Goal: Information Seeking & Learning: Learn about a topic

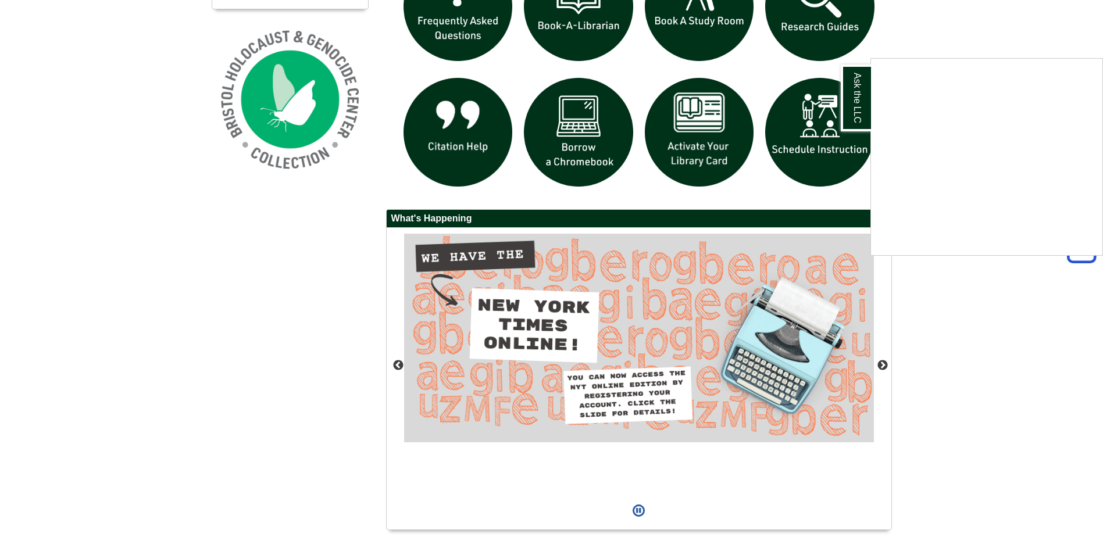
scroll to position [949, 0]
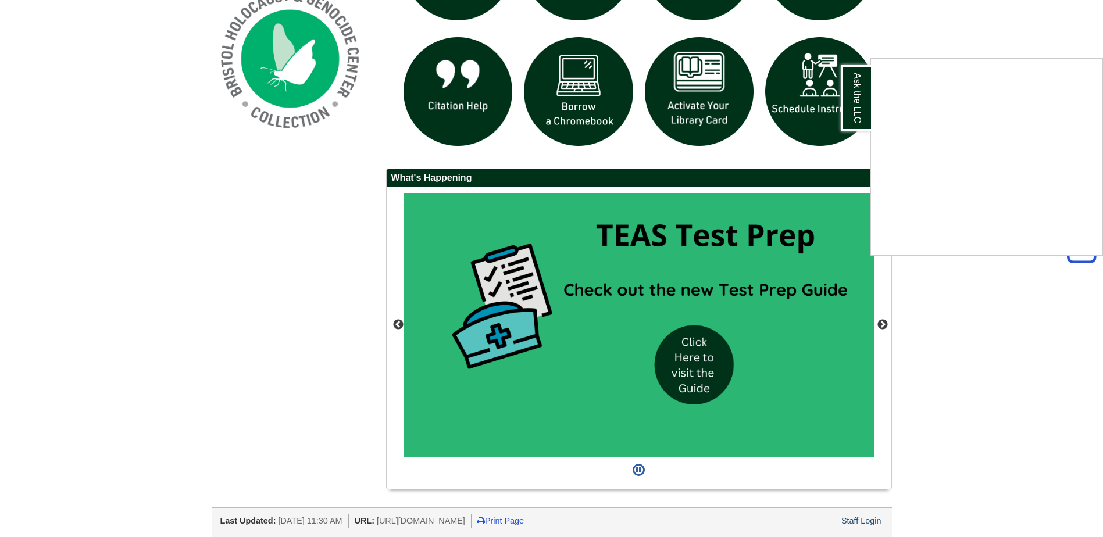
click at [559, 113] on div "Ask the LLC" at bounding box center [551, 268] width 1103 height 537
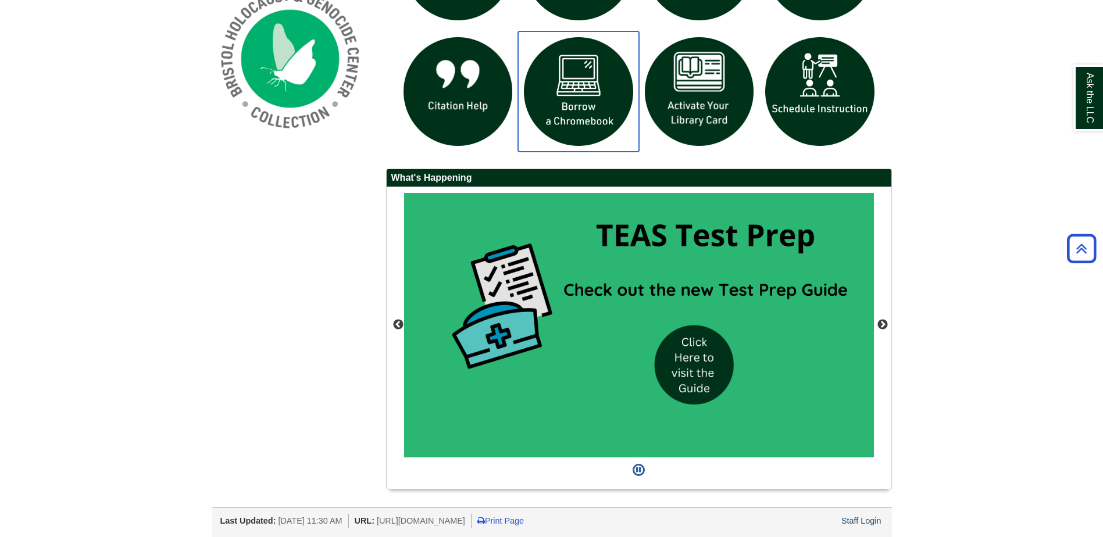
click at [583, 84] on img "slideshow" at bounding box center [578, 91] width 121 height 121
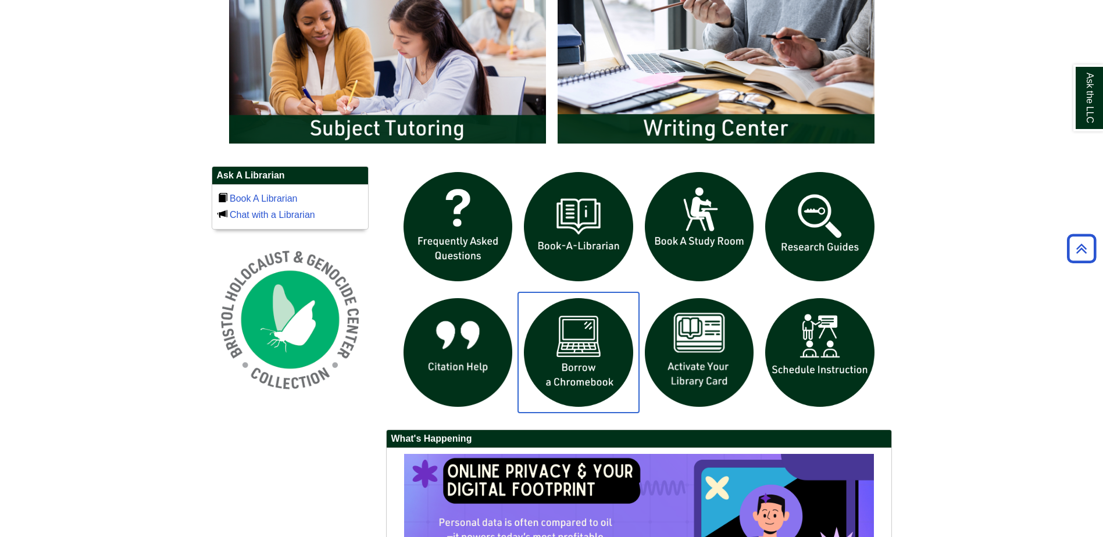
scroll to position [658, 0]
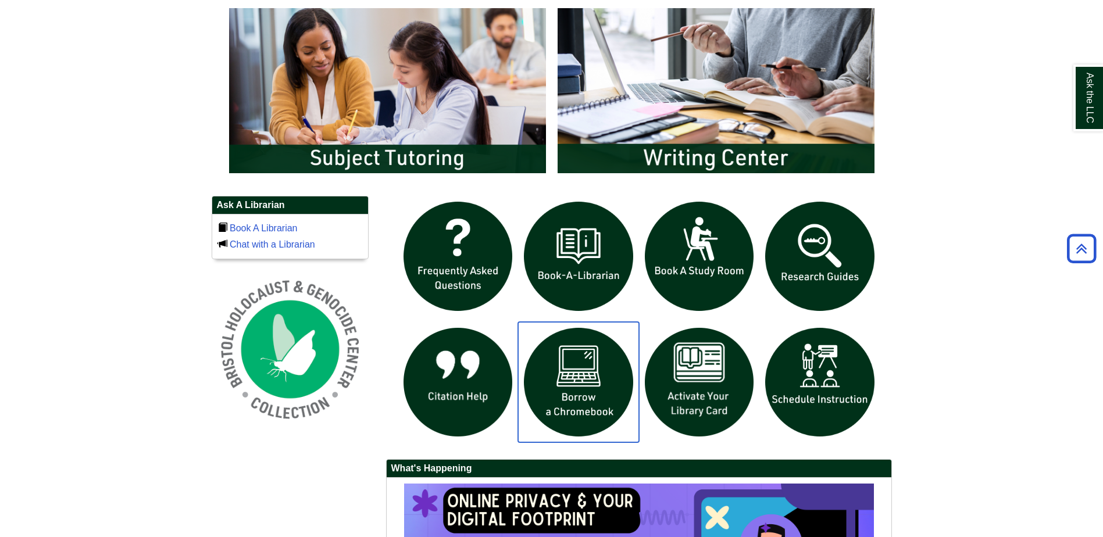
click at [576, 383] on img "slideshow" at bounding box center [578, 382] width 121 height 121
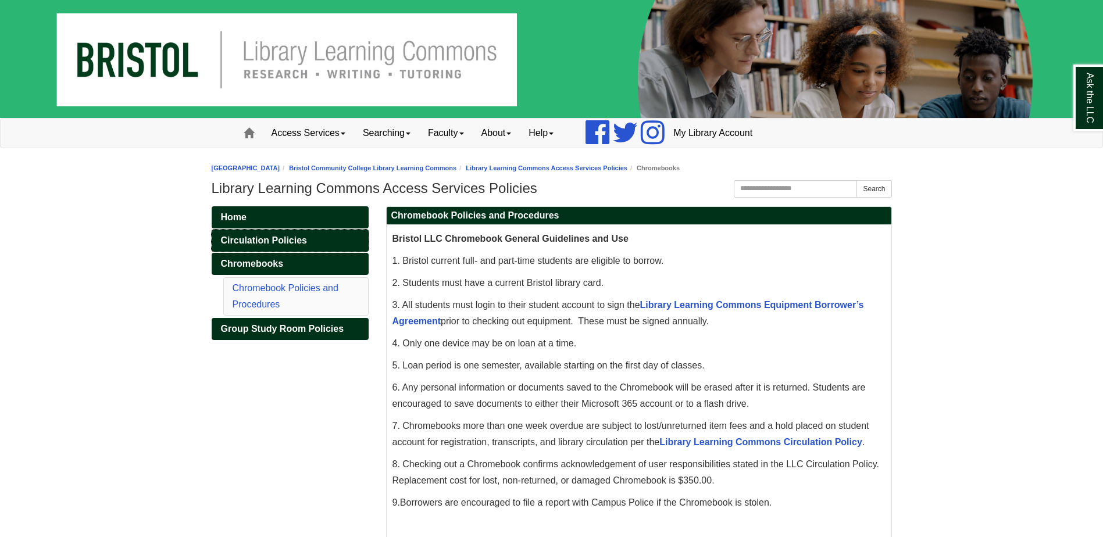
click at [301, 244] on span "Circulation Policies" at bounding box center [264, 241] width 86 height 10
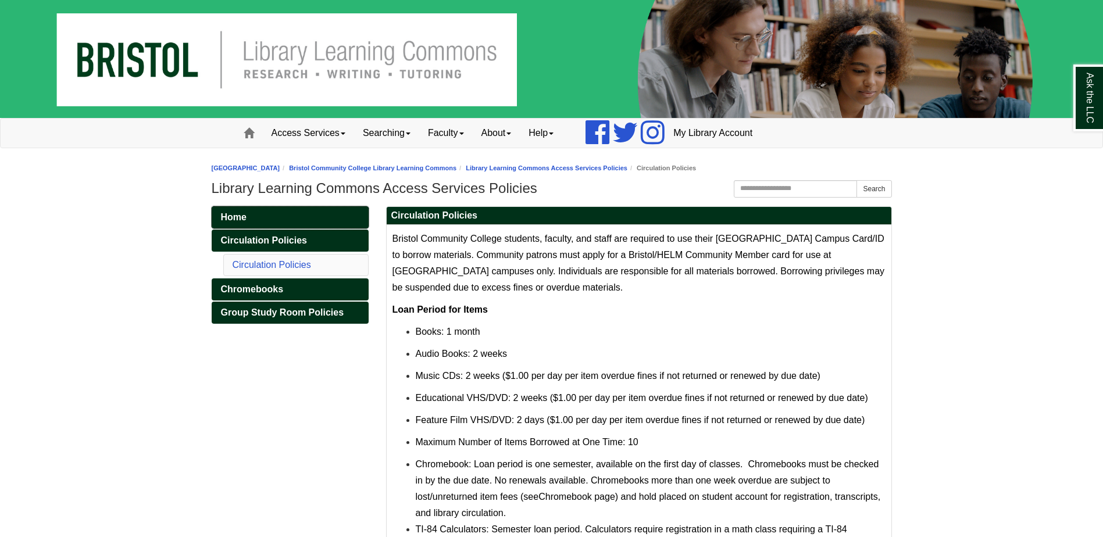
click at [295, 214] on link "Home" at bounding box center [290, 217] width 157 height 22
click at [297, 127] on link "Access Services" at bounding box center [308, 133] width 91 height 29
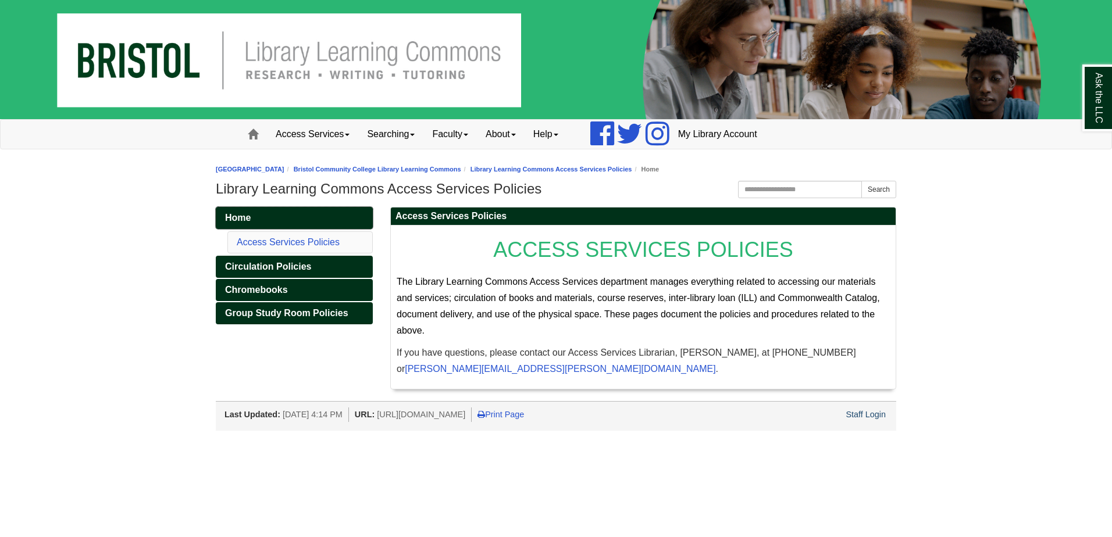
click at [258, 216] on link "Home" at bounding box center [294, 218] width 157 height 22
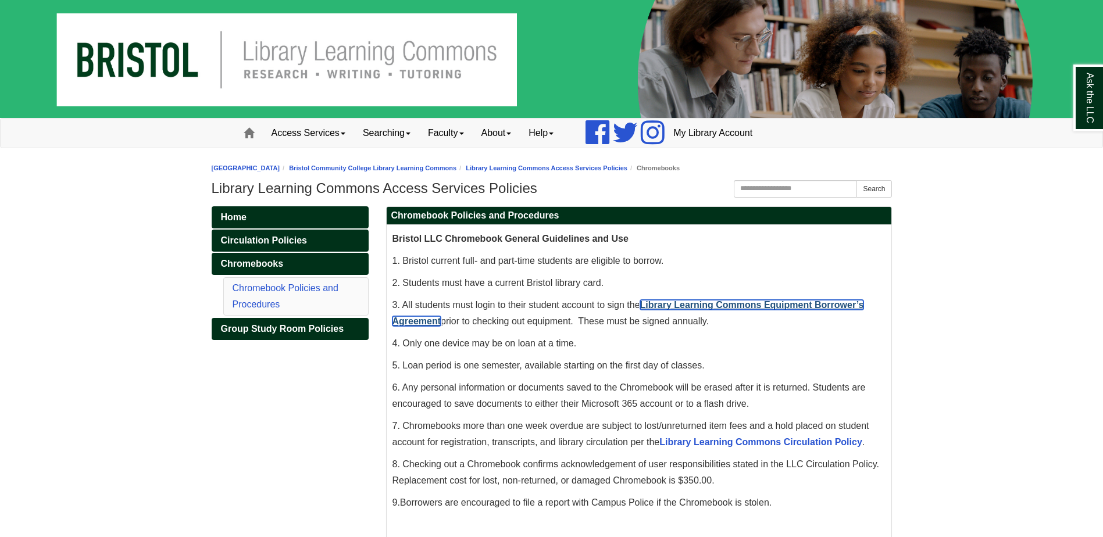
click at [782, 302] on link "Library Learning Commons Equipment Borrower’s Agreement" at bounding box center [629, 313] width 472 height 26
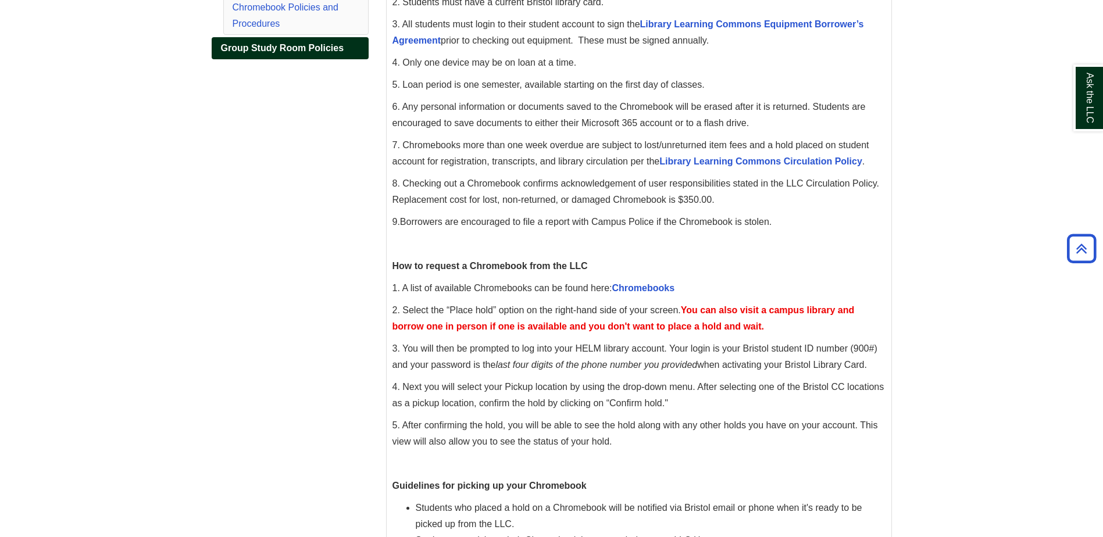
scroll to position [291, 0]
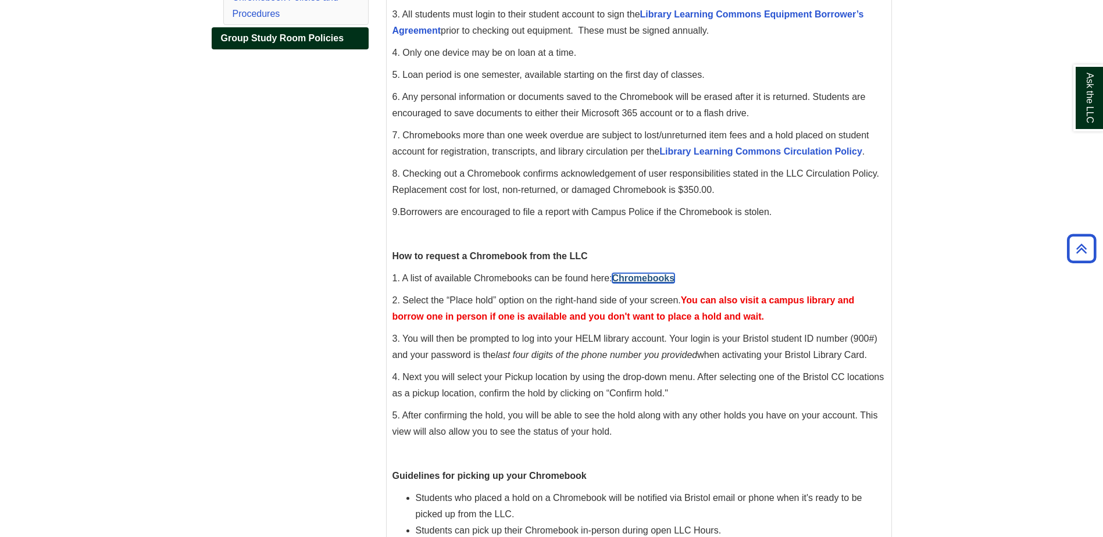
click at [658, 272] on p "1. A list of available Chromebooks can be found here: Chromebooks" at bounding box center [639, 278] width 493 height 16
click at [653, 279] on link "Chromebooks" at bounding box center [643, 278] width 63 height 10
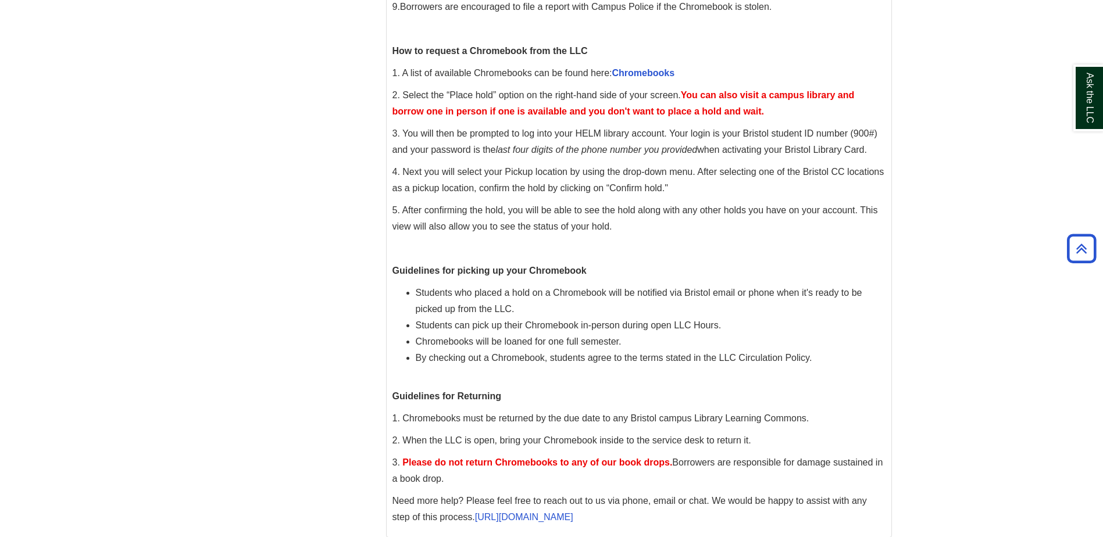
scroll to position [363, 0]
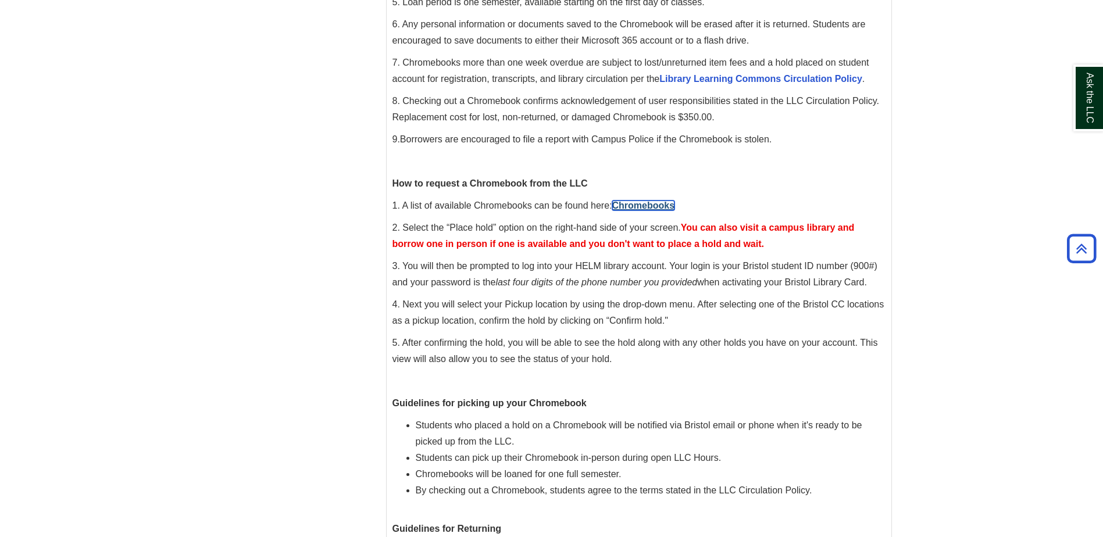
click at [656, 205] on link "Chromebooks" at bounding box center [643, 206] width 63 height 10
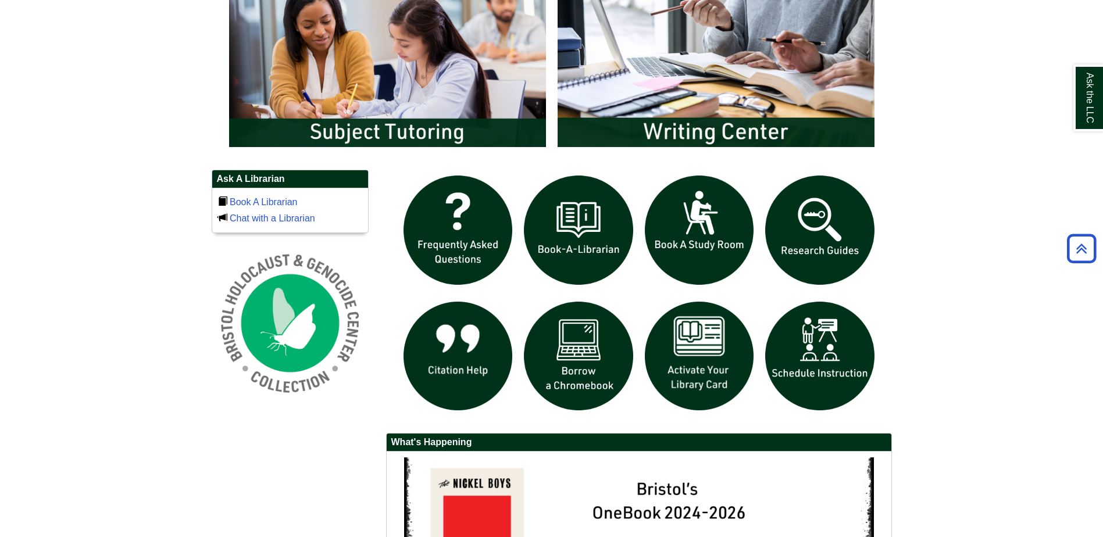
scroll to position [814, 0]
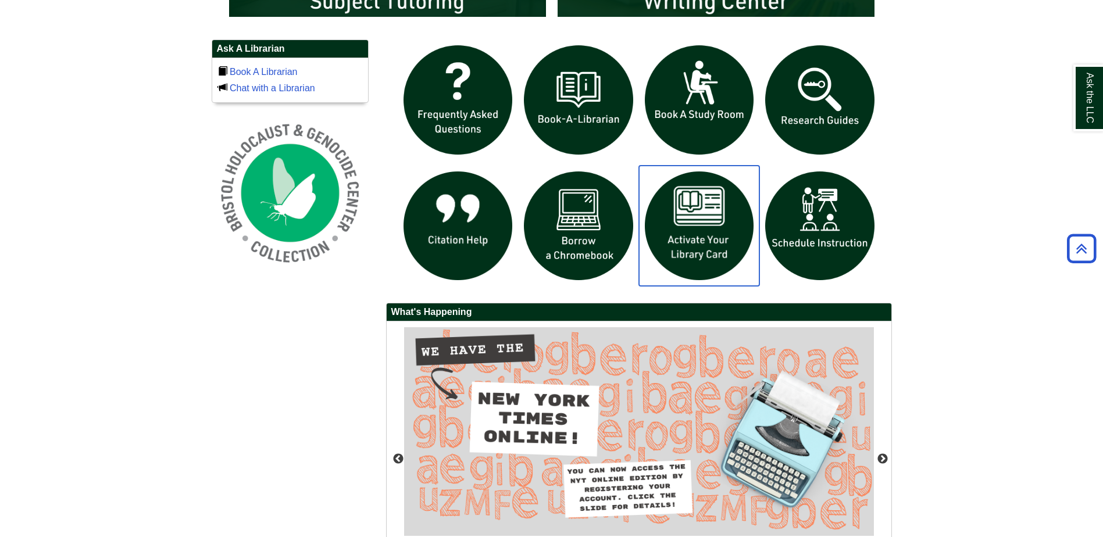
click at [715, 226] on img "slideshow" at bounding box center [699, 226] width 121 height 121
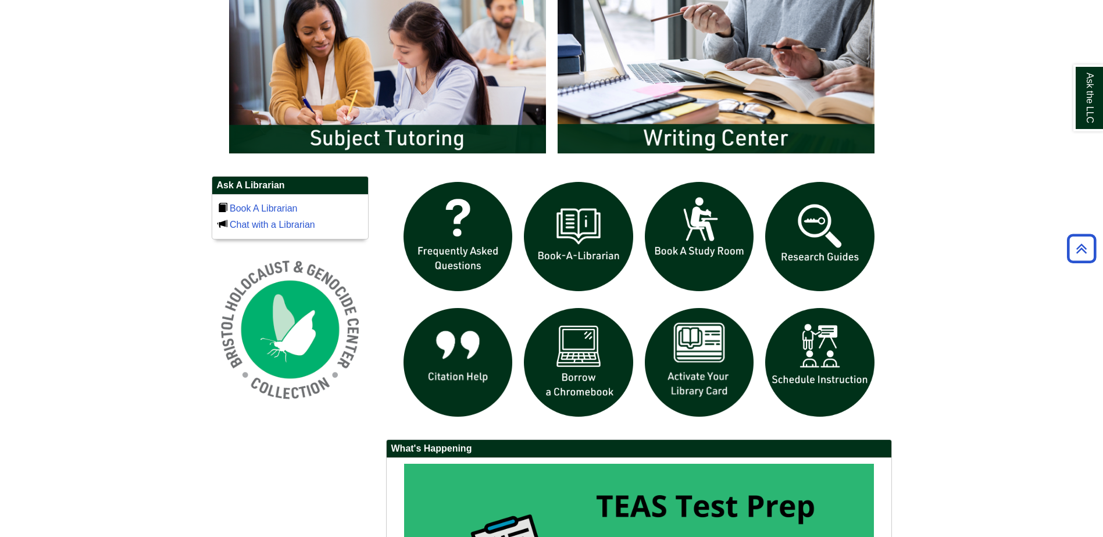
scroll to position [698, 0]
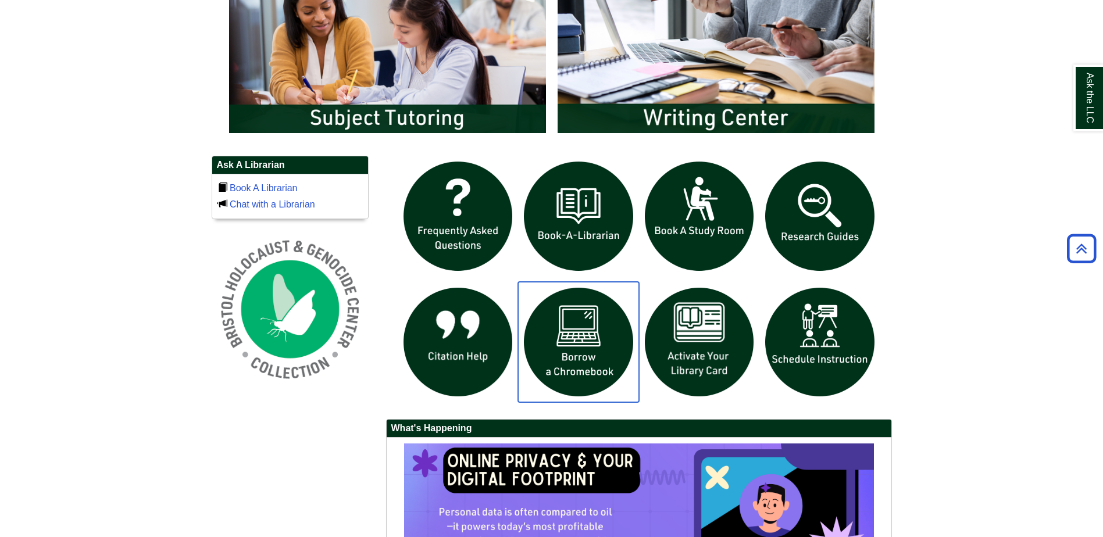
click at [591, 343] on img "slideshow" at bounding box center [578, 342] width 121 height 121
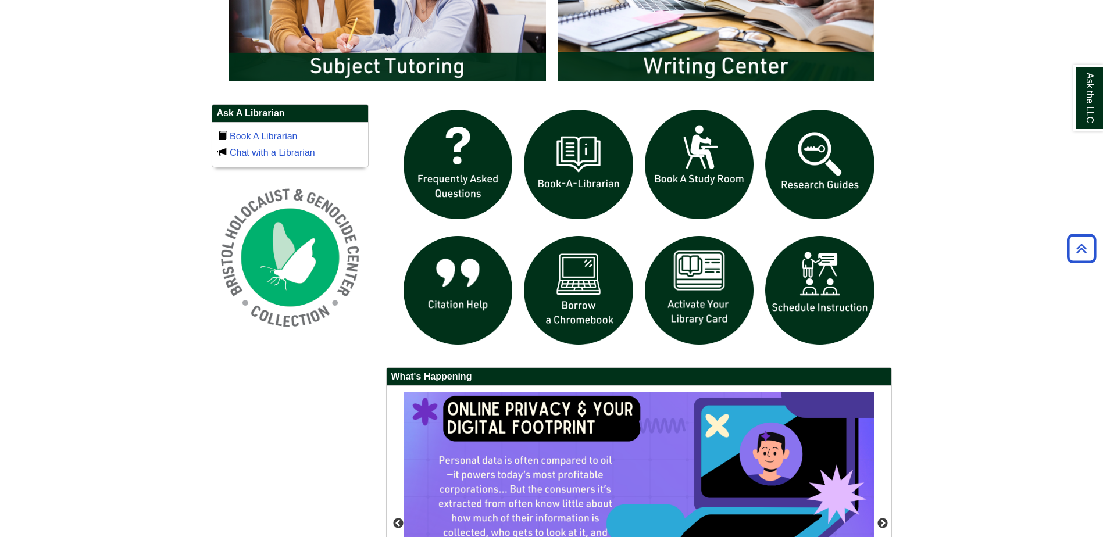
scroll to position [756, 0]
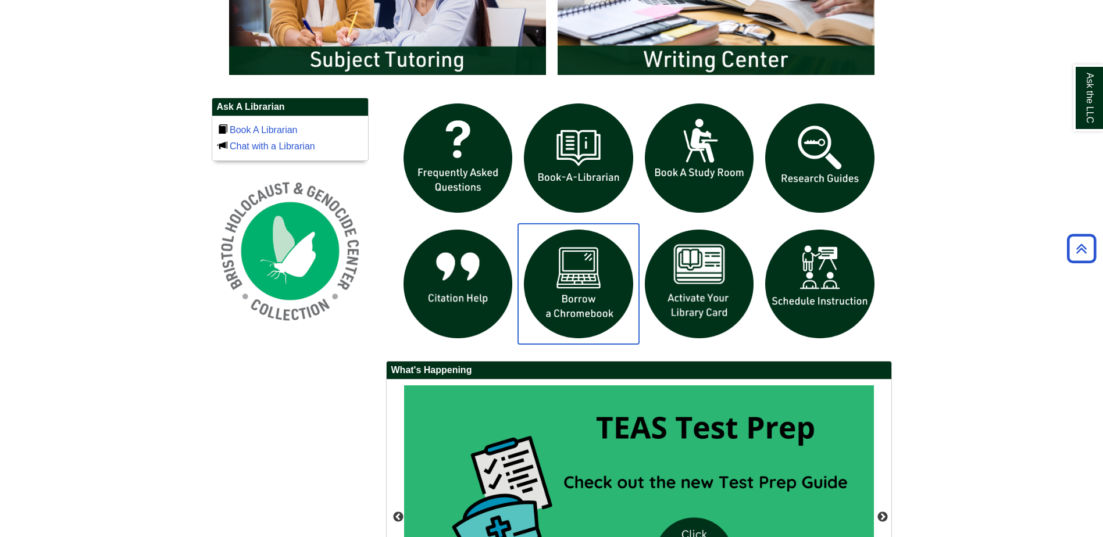
click at [594, 284] on img "slideshow" at bounding box center [578, 284] width 121 height 121
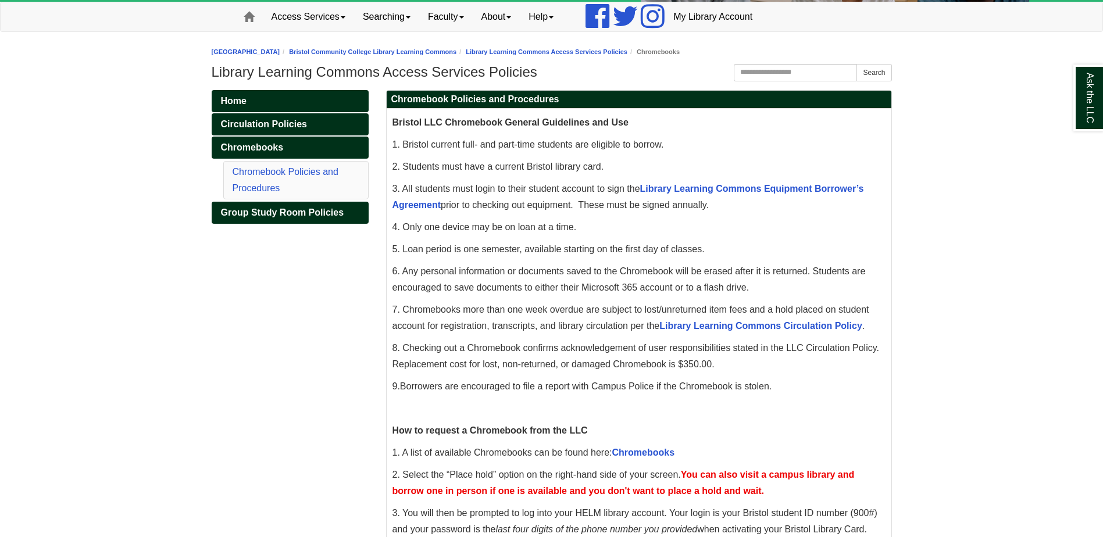
scroll to position [233, 0]
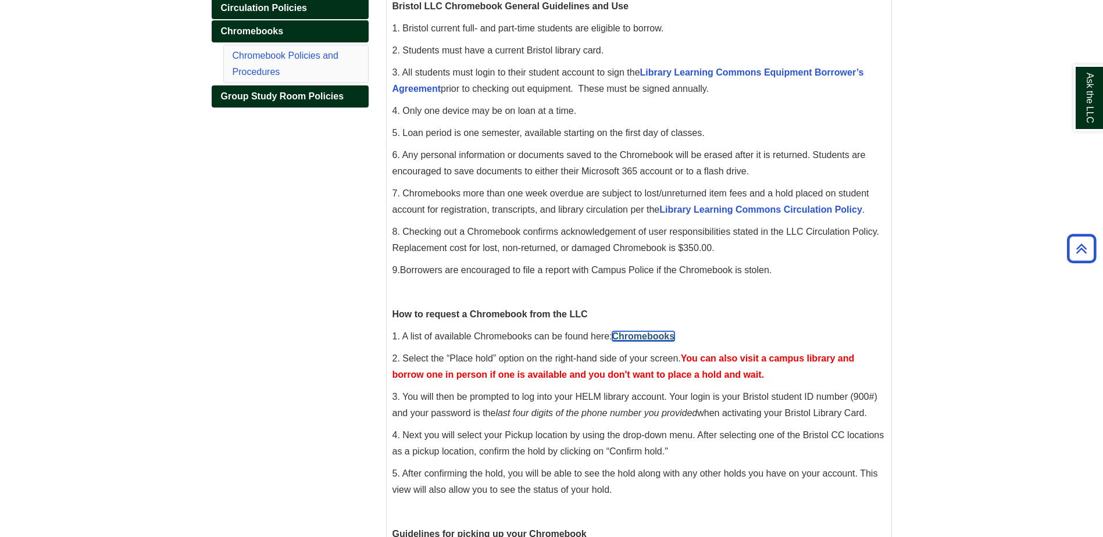
click at [643, 336] on link "Chromebooks" at bounding box center [643, 336] width 63 height 10
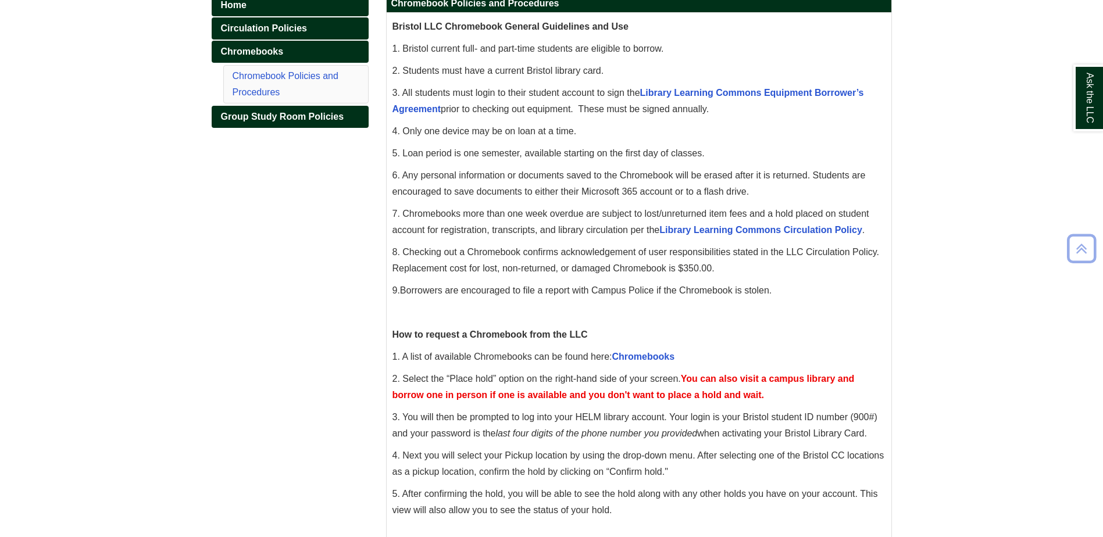
scroll to position [233, 0]
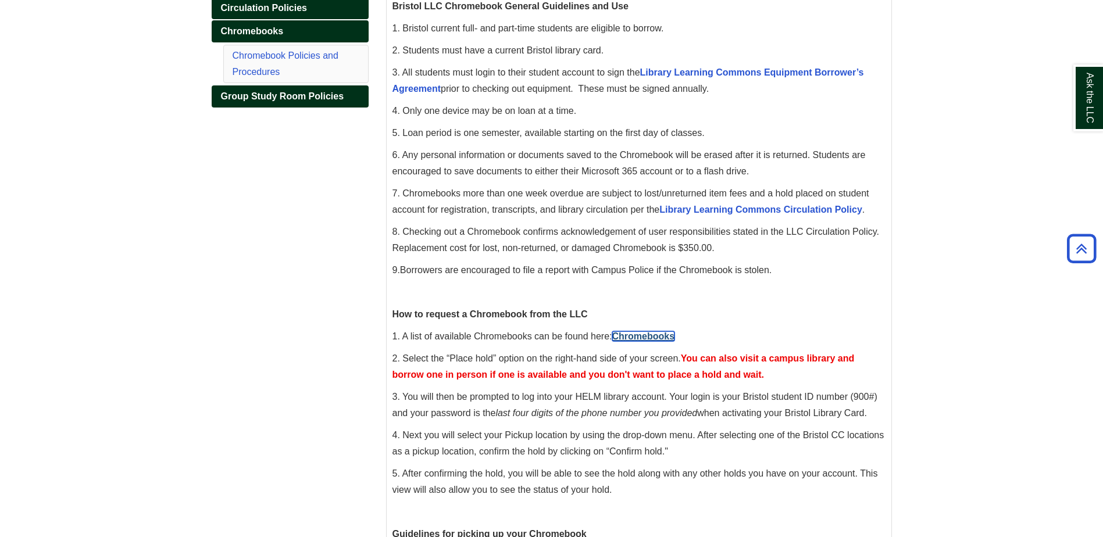
click at [650, 334] on link "Chromebooks" at bounding box center [643, 336] width 63 height 10
